Goal: Information Seeking & Learning: Learn about a topic

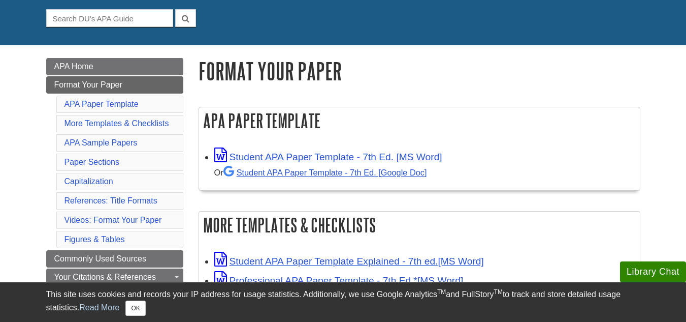
scroll to position [102, 0]
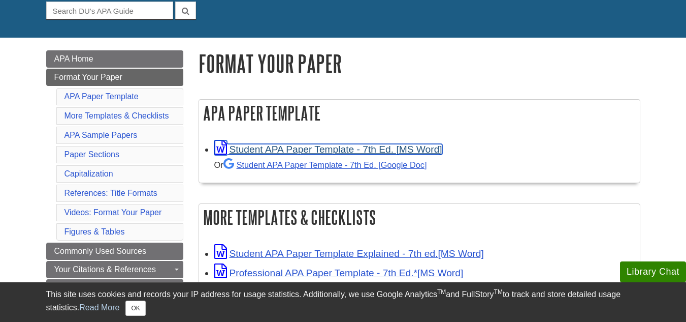
click at [290, 148] on link "Student APA Paper Template - 7th Ed. [MS Word]" at bounding box center [328, 149] width 228 height 11
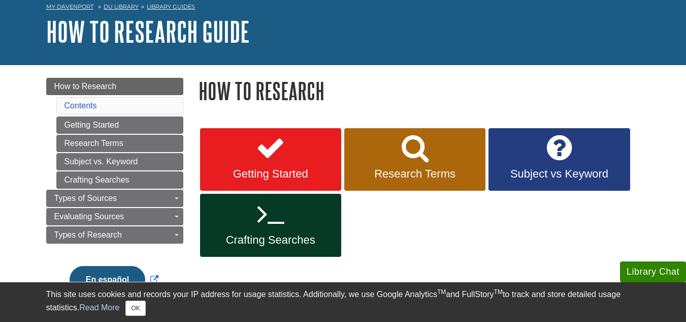
scroll to position [102, 0]
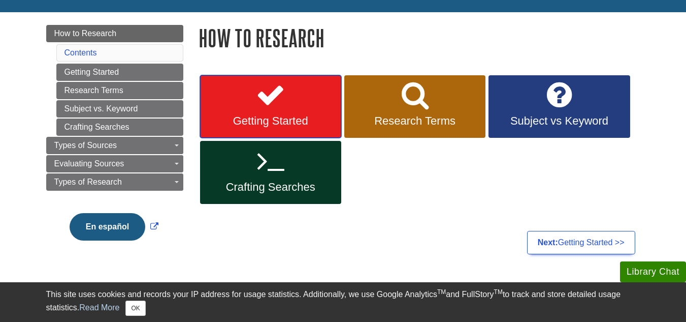
click at [278, 110] on link "Getting Started" at bounding box center [270, 106] width 141 height 63
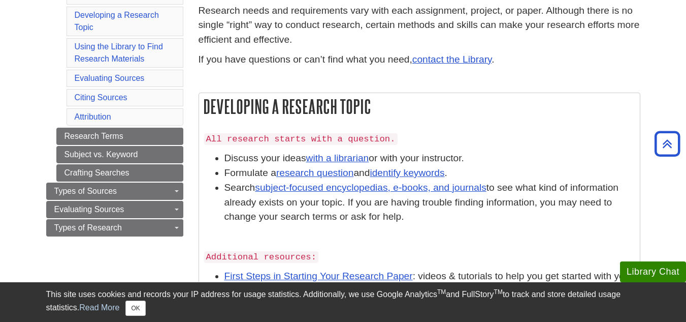
scroll to position [51, 0]
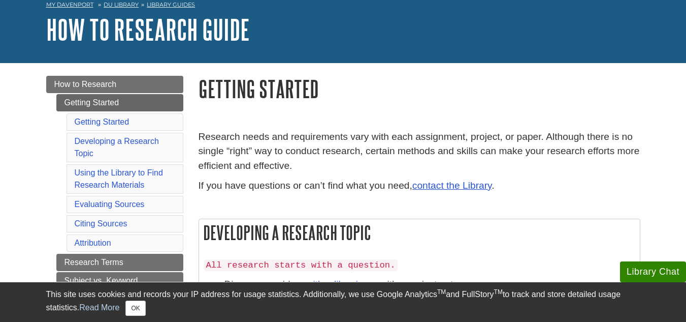
drag, startPoint x: 597, startPoint y: 13, endPoint x: 446, endPoint y: 66, distance: 160.8
click at [420, 87] on h1 "Getting Started" at bounding box center [420, 89] width 442 height 26
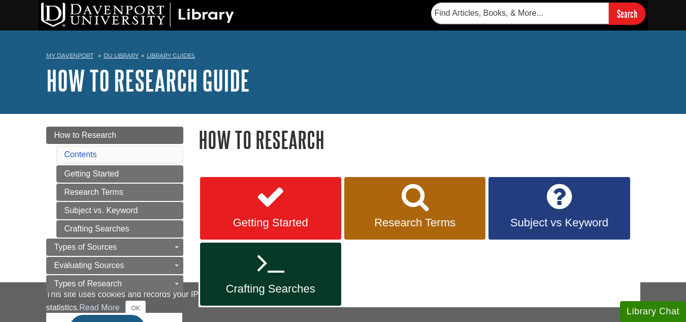
scroll to position [102, 0]
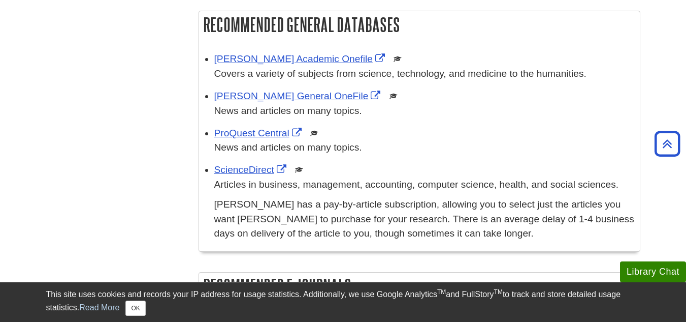
scroll to position [406, 0]
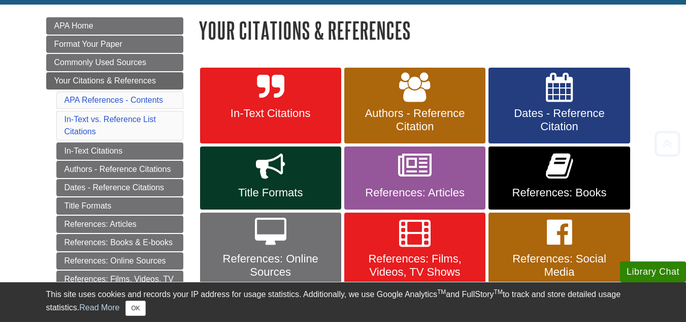
scroll to position [203, 0]
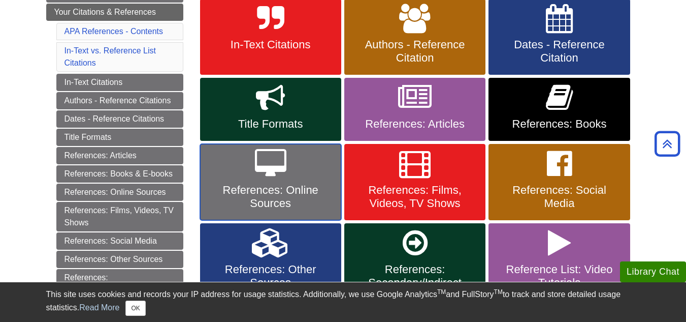
click at [279, 172] on icon at bounding box center [270, 163] width 31 height 29
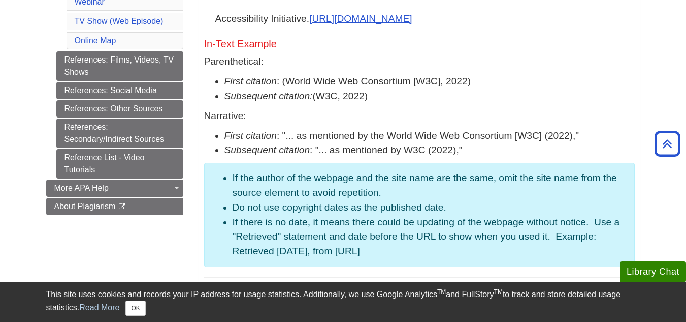
scroll to position [660, 0]
